Goal: Obtain resource: Download file/media

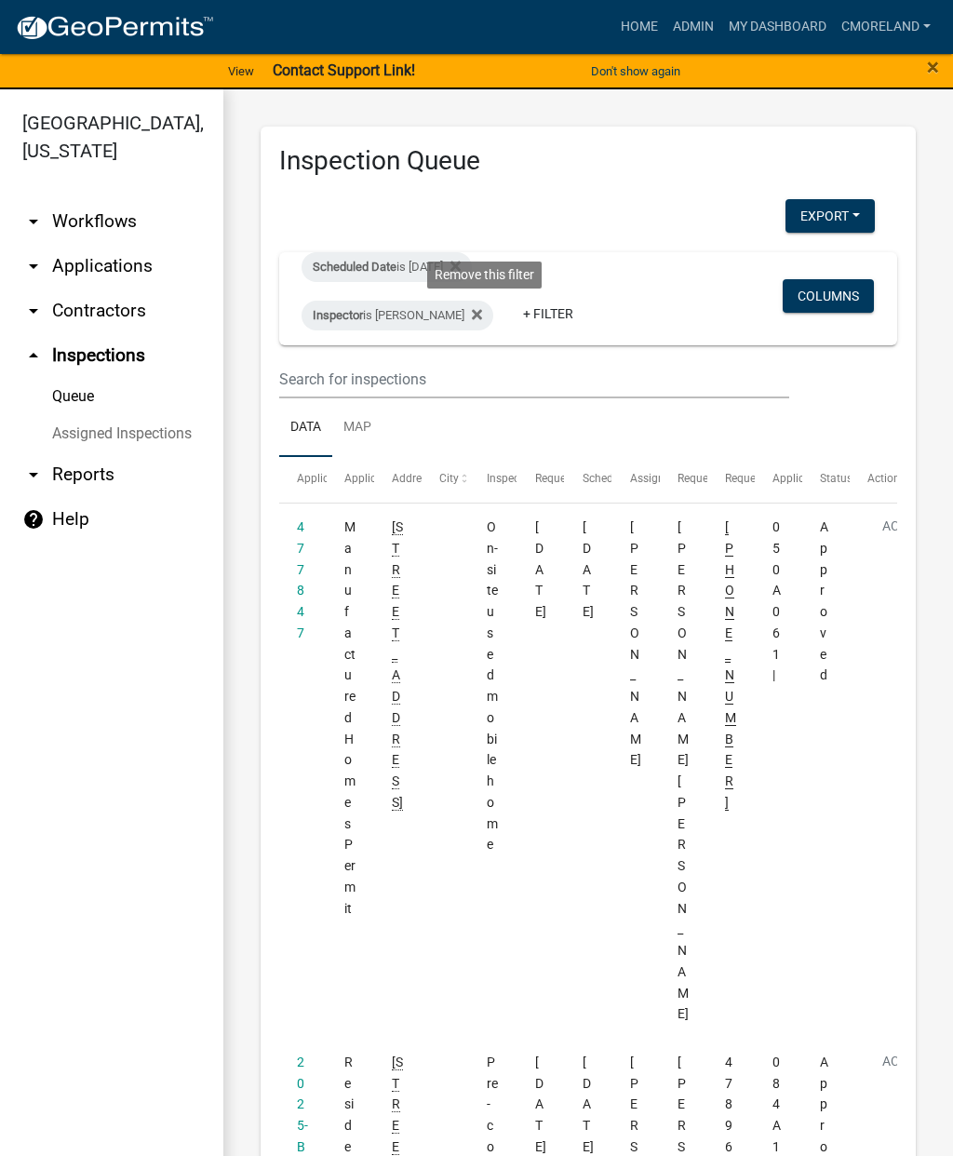
click at [482, 317] on icon at bounding box center [477, 314] width 10 height 10
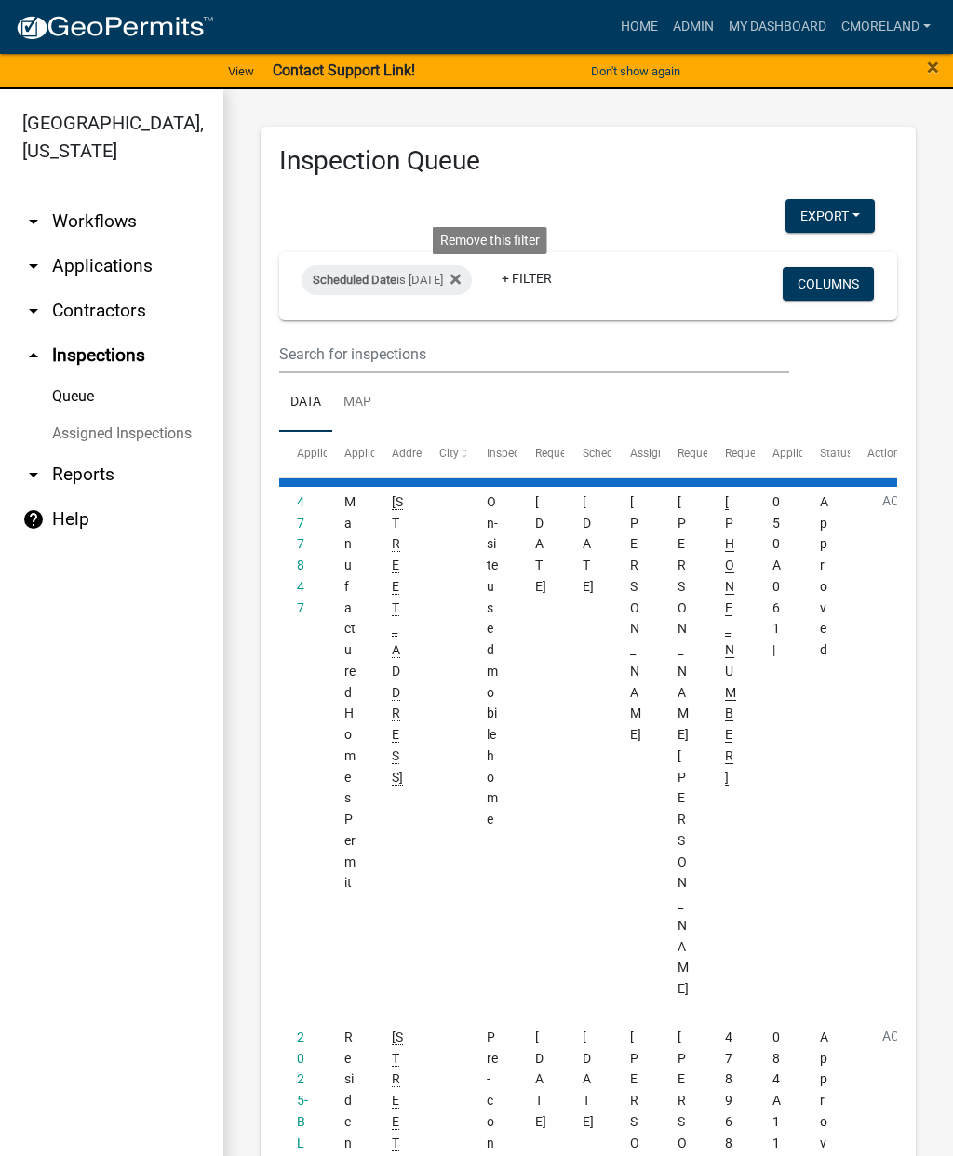
click at [461, 277] on icon at bounding box center [456, 280] width 10 height 10
select select "2: 50"
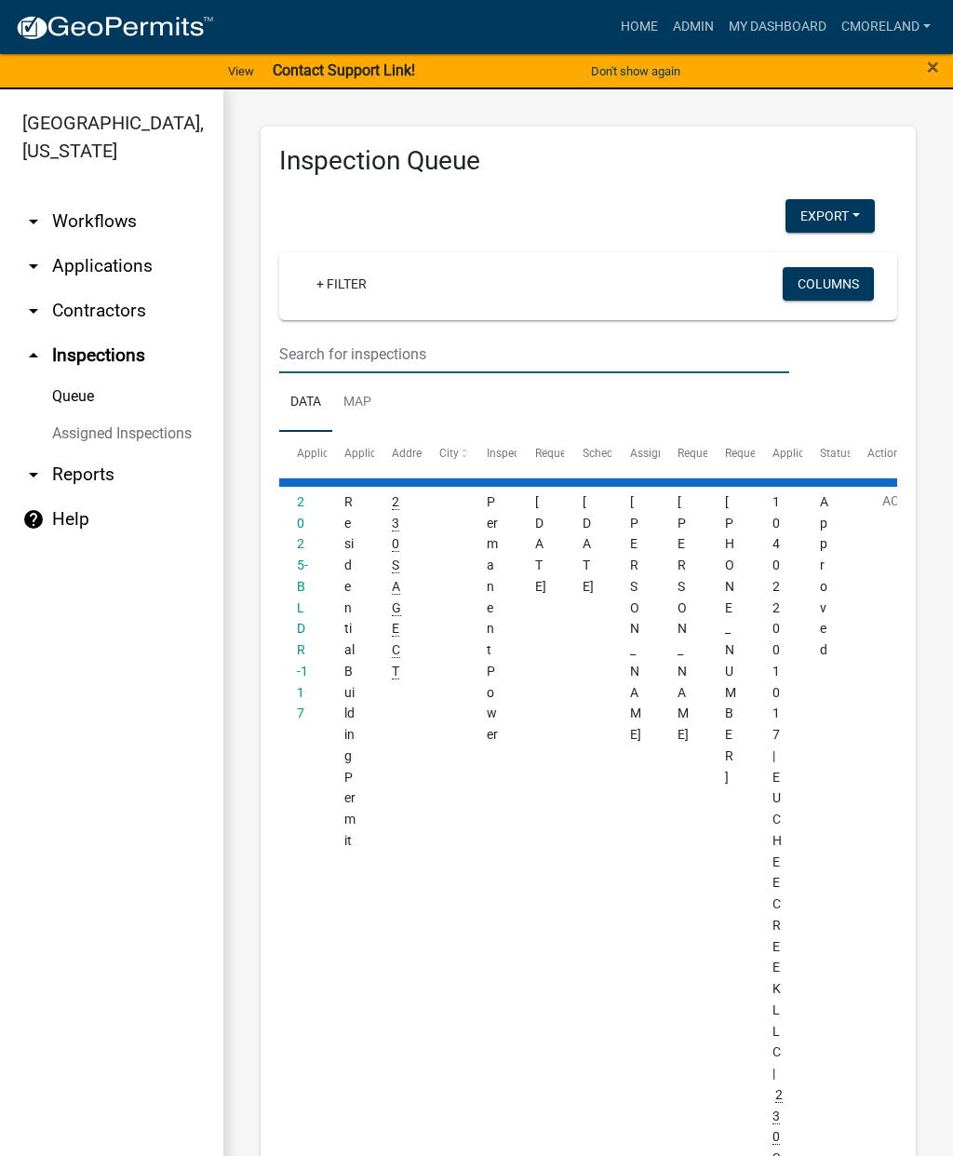
click at [325, 340] on input "text" at bounding box center [534, 354] width 510 height 38
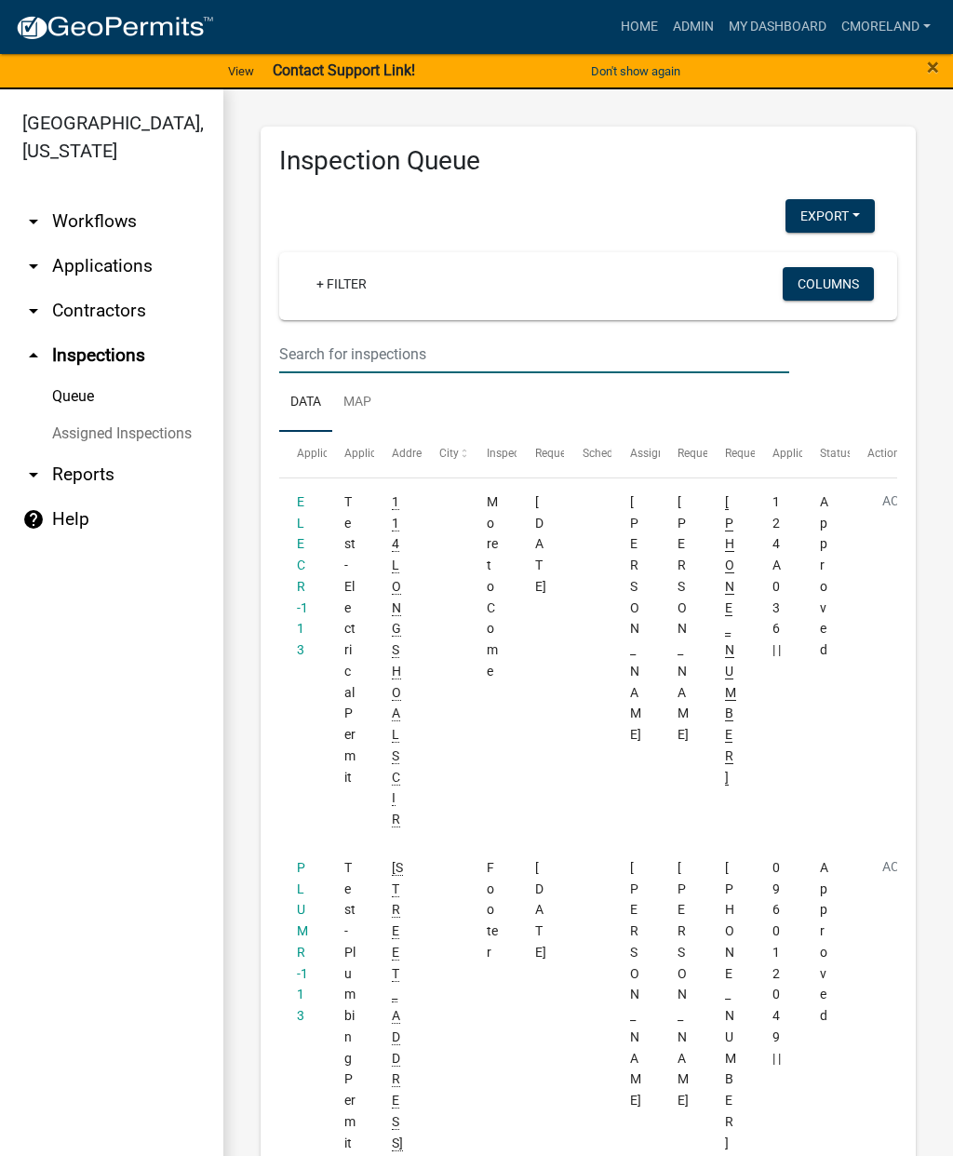
click at [115, 256] on link "arrow_drop_down Applications" at bounding box center [111, 266] width 223 height 45
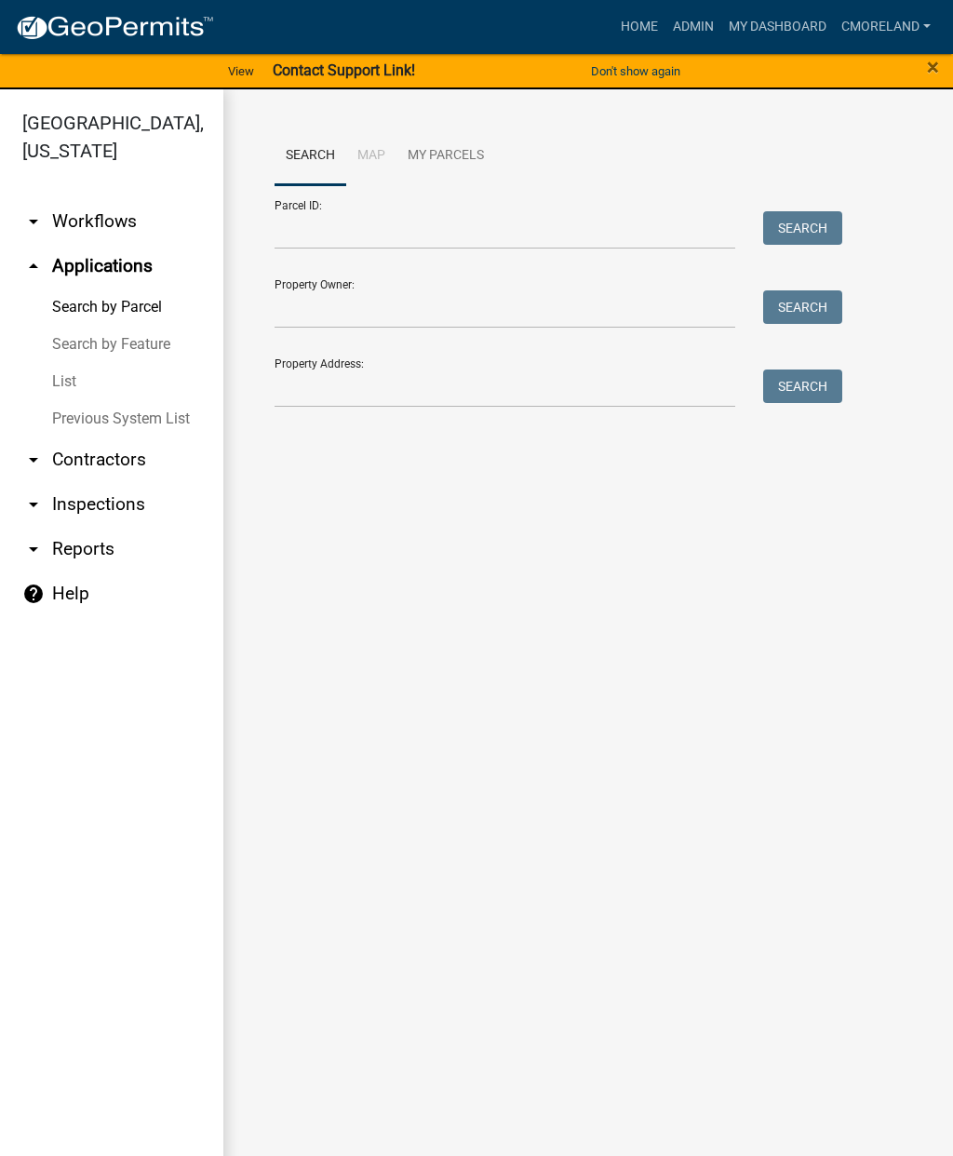
click at [303, 362] on div "Property Address: Search" at bounding box center [554, 376] width 559 height 64
click at [338, 384] on input "Property Address:" at bounding box center [505, 389] width 461 height 38
paste input "4"
type input "4"
type input "[STREET_ADDRESS]"
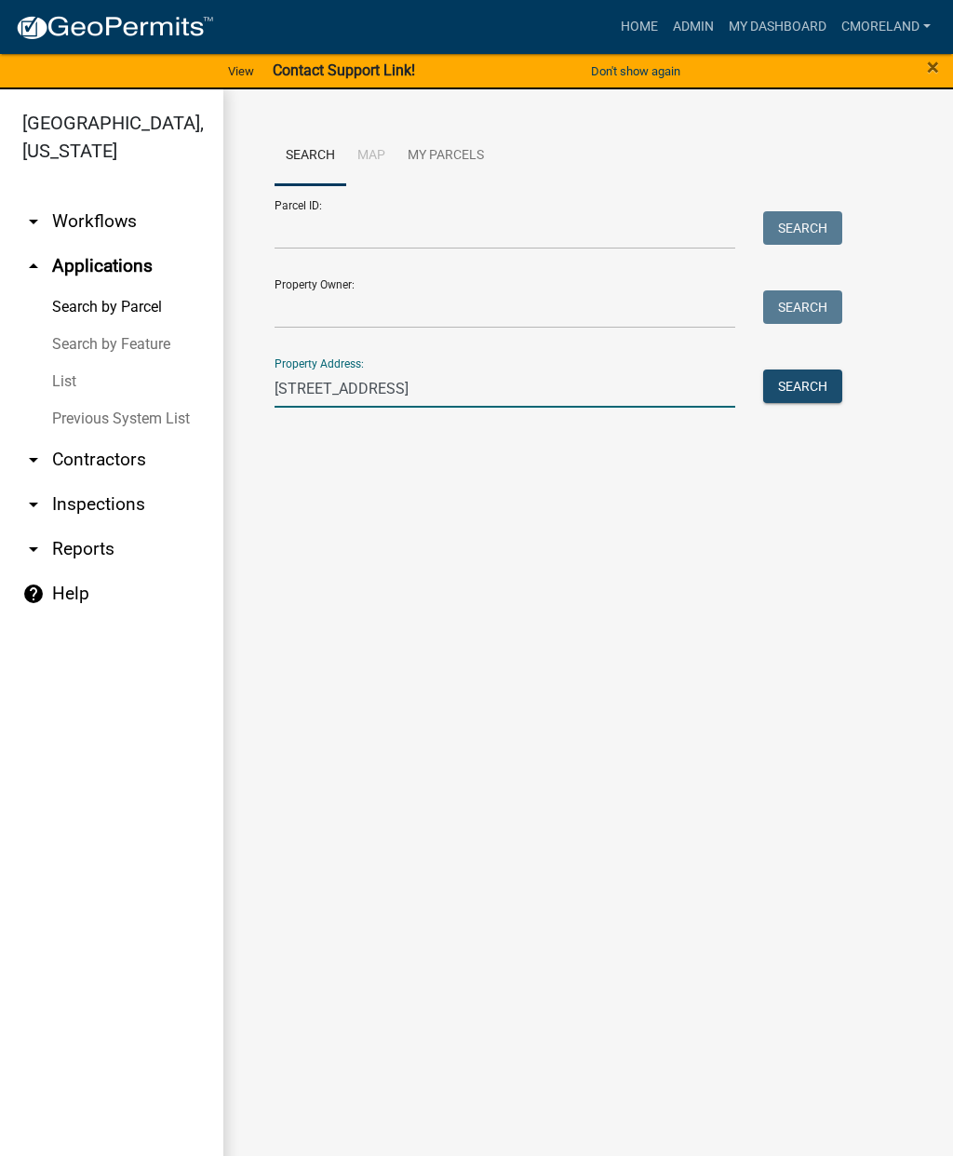
click at [816, 398] on button "Search" at bounding box center [802, 387] width 79 height 34
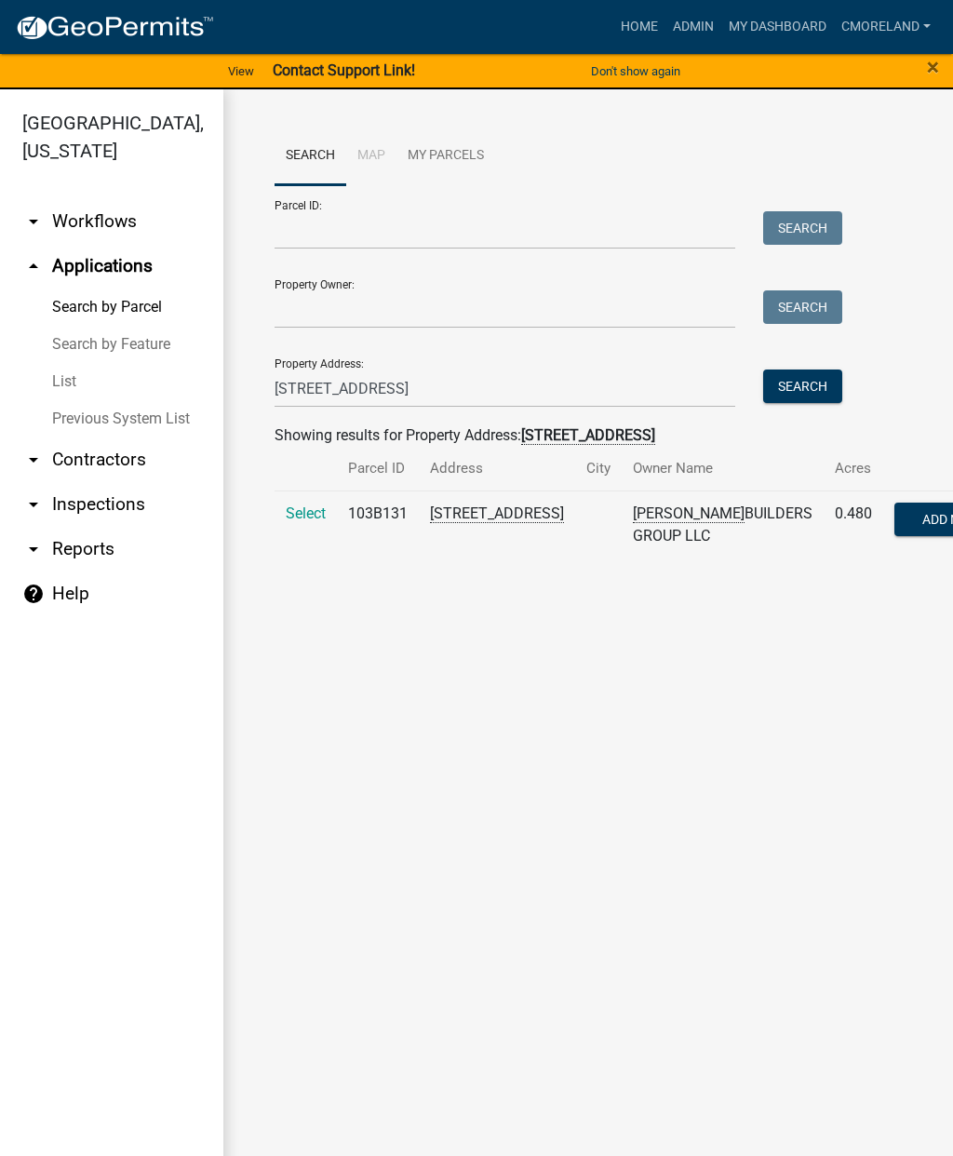
click at [316, 509] on span "Select" at bounding box center [306, 514] width 40 height 18
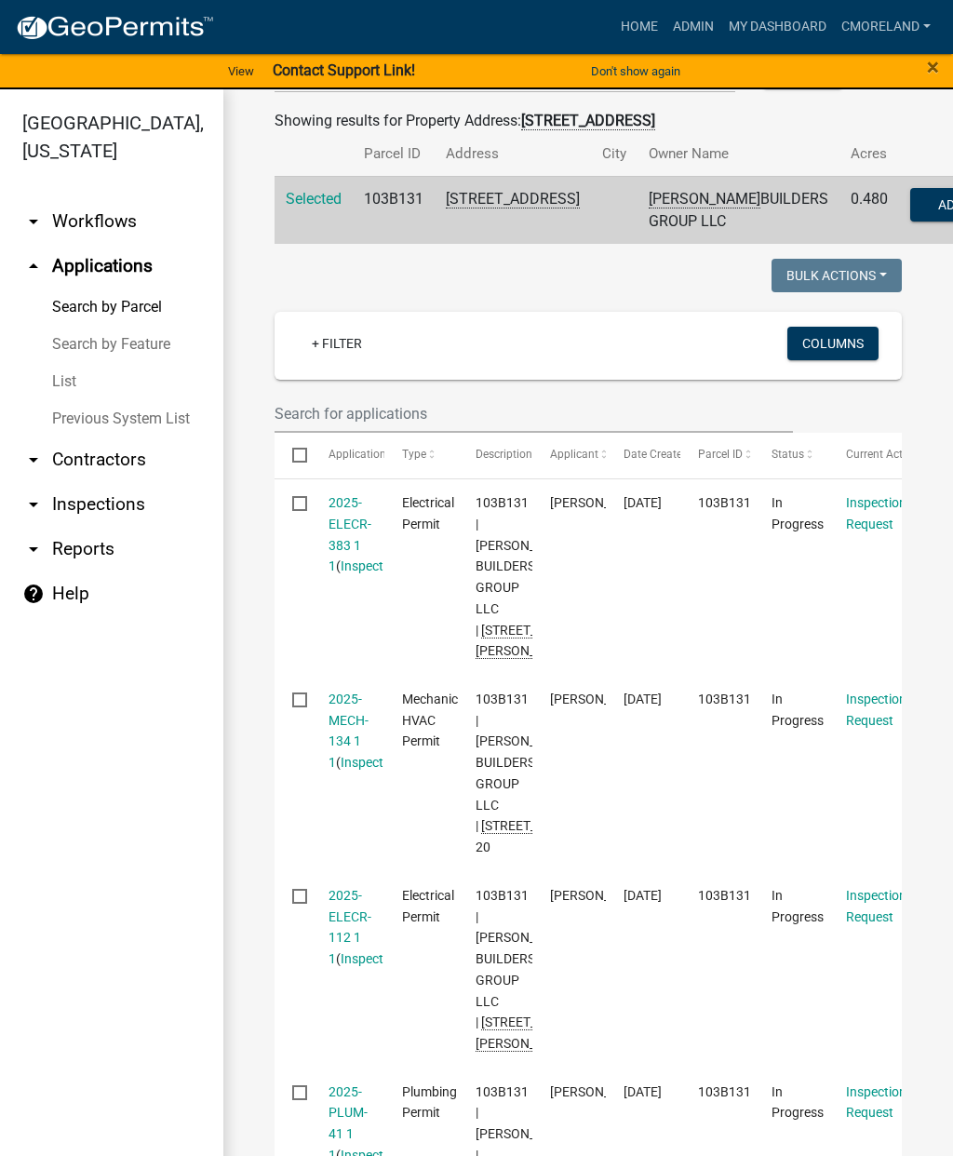
scroll to position [314, 0]
click at [348, 532] on link "2025-ELECR-383 1 1" at bounding box center [350, 535] width 43 height 78
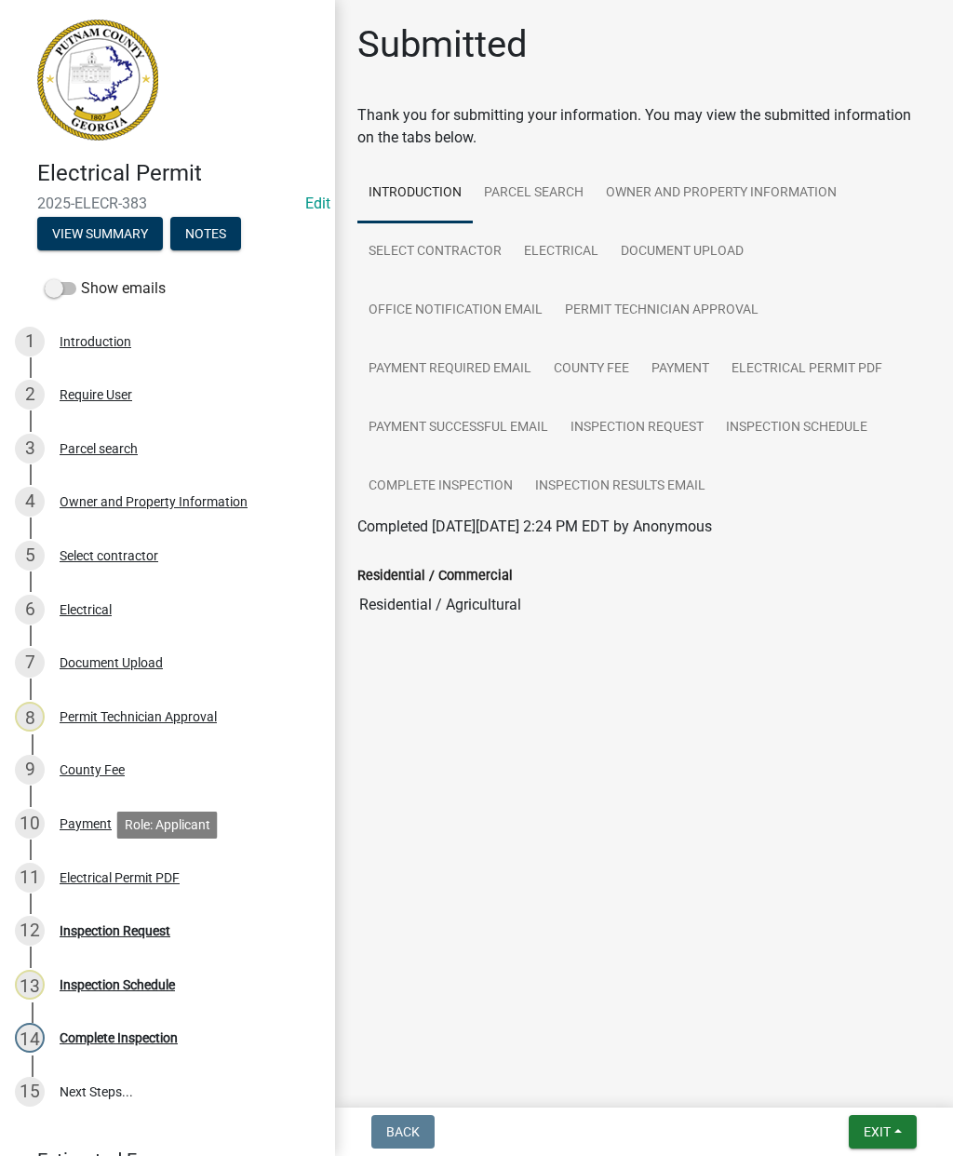
click at [126, 871] on div "Electrical Permit PDF" at bounding box center [120, 877] width 120 height 13
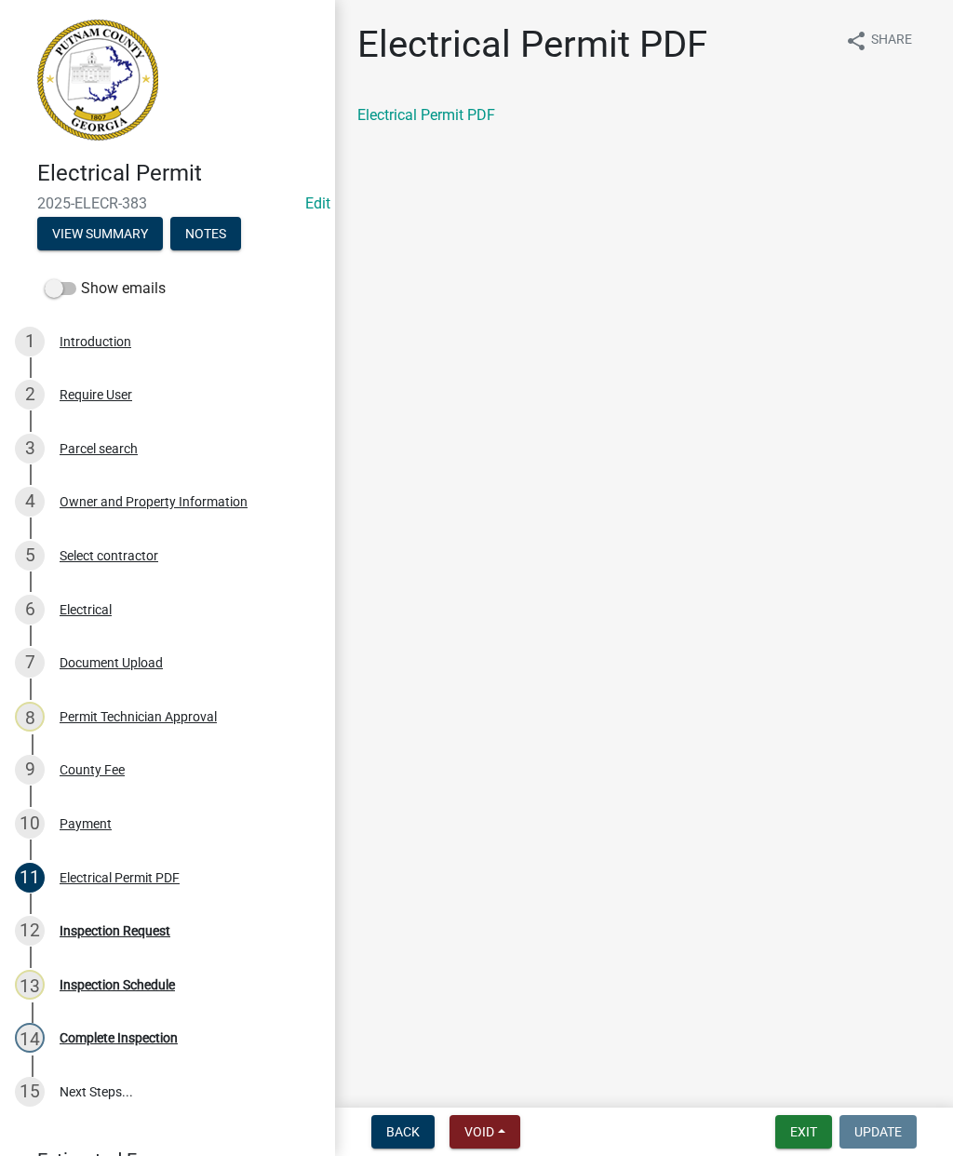
click at [422, 107] on link "Electrical Permit PDF" at bounding box center [426, 115] width 138 height 18
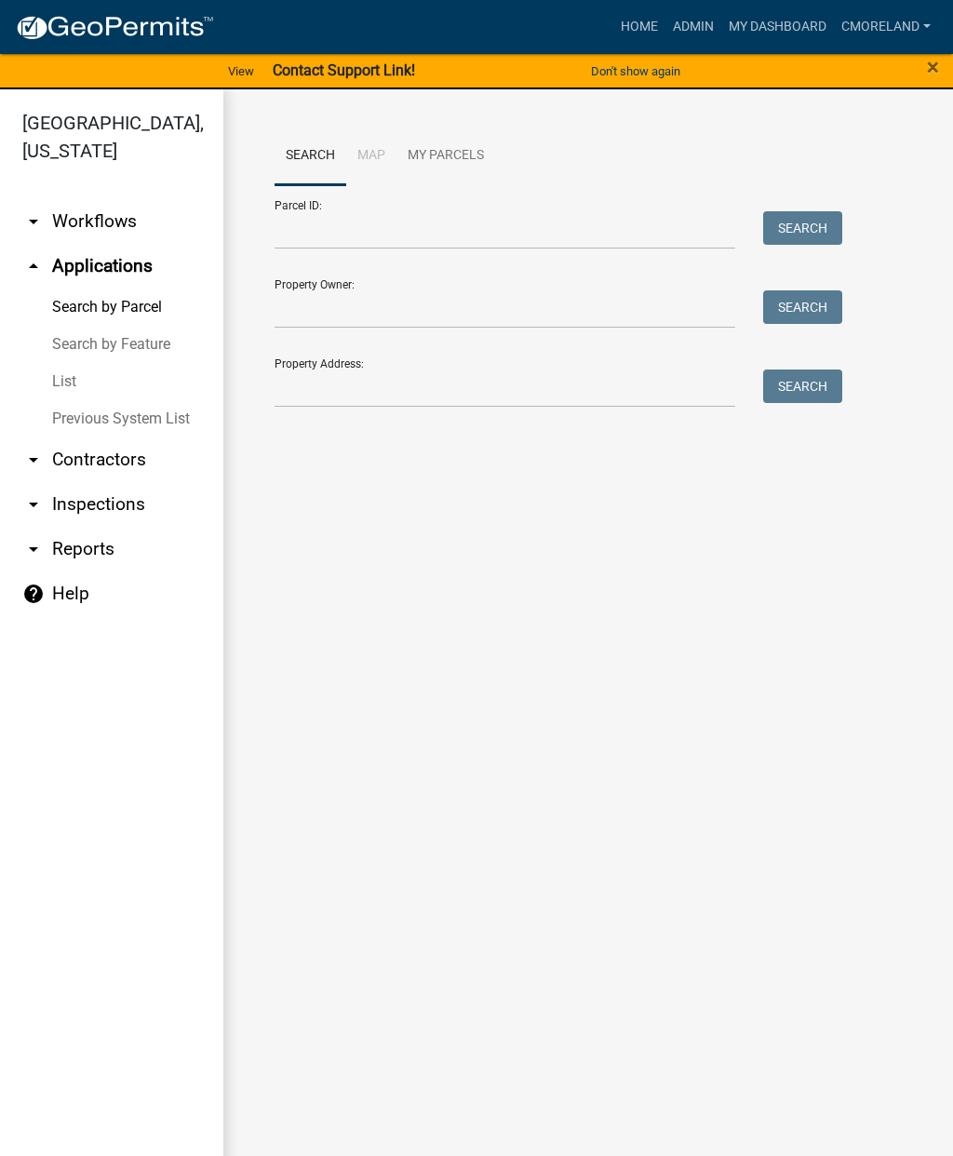
click at [409, 1141] on main "Search Map My Parcels Parcel ID: Search Property Owner: Search Property Address…" at bounding box center [588, 633] width 730 height 1089
click at [697, 17] on link "Admin" at bounding box center [694, 26] width 56 height 35
